Goal: Book appointment/travel/reservation

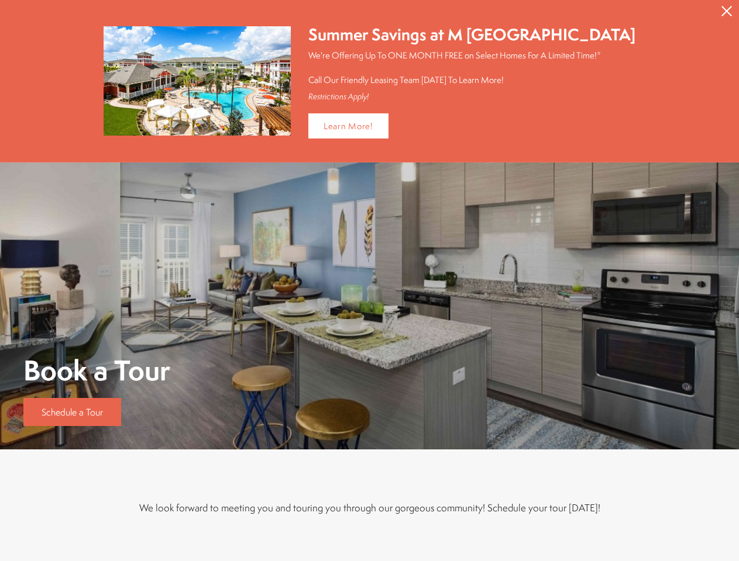
click at [726, 11] on icon "Close Alert" at bounding box center [726, 11] width 11 height 11
